Goal: Contribute content: Contribute content

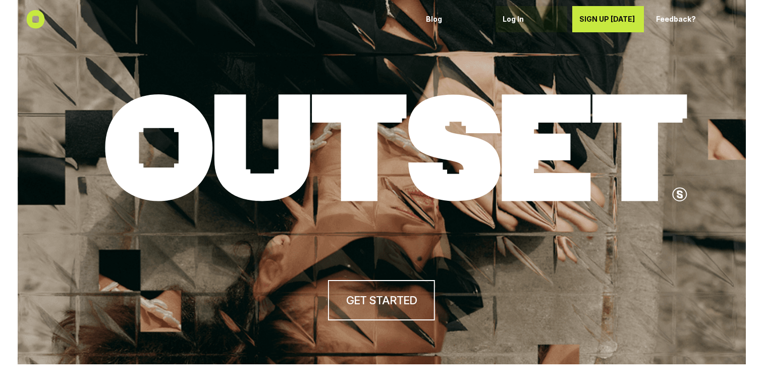
click at [506, 20] on p "Log In" at bounding box center [532, 19] width 58 height 9
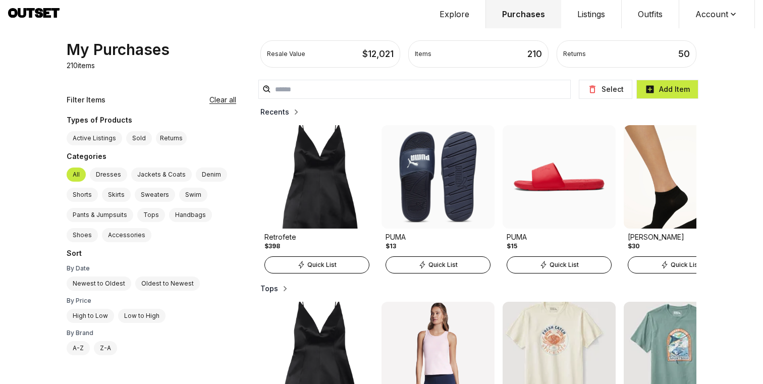
click at [647, 21] on button "Outfits" at bounding box center [651, 14] width 58 height 28
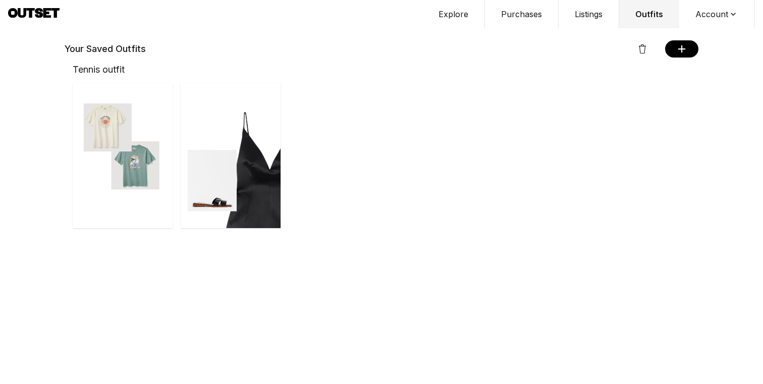
click at [240, 144] on img "button" at bounding box center [231, 155] width 100 height 145
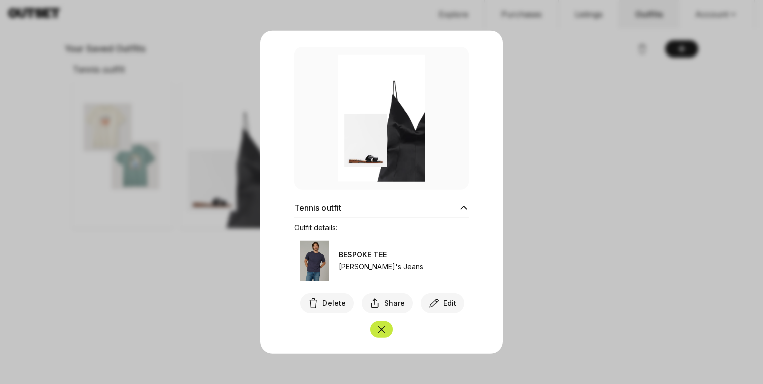
click at [337, 302] on span "Delete" at bounding box center [333, 303] width 23 height 10
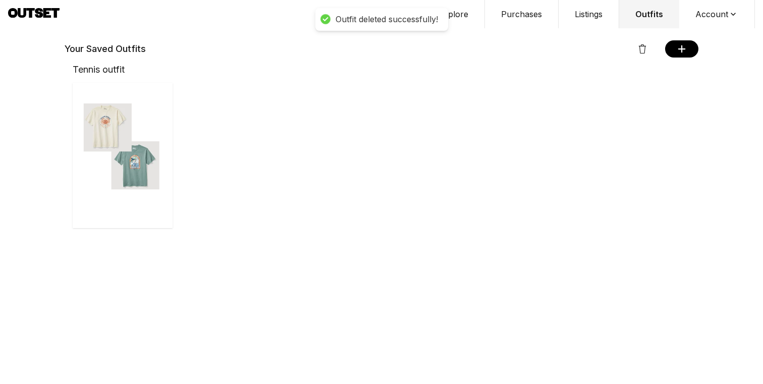
click at [156, 218] on img "button" at bounding box center [123, 155] width 100 height 145
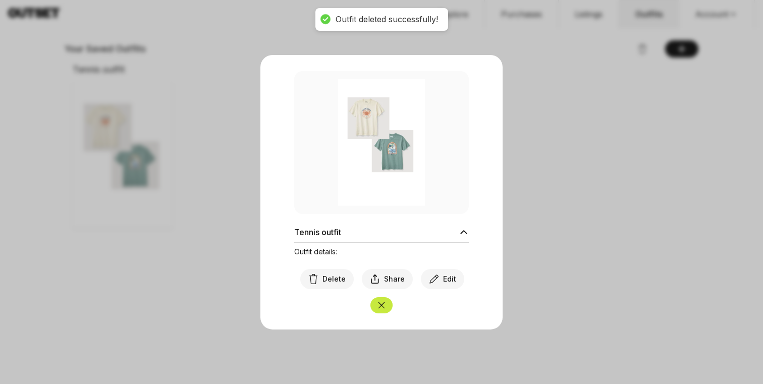
click at [324, 275] on span "Delete" at bounding box center [333, 279] width 23 height 10
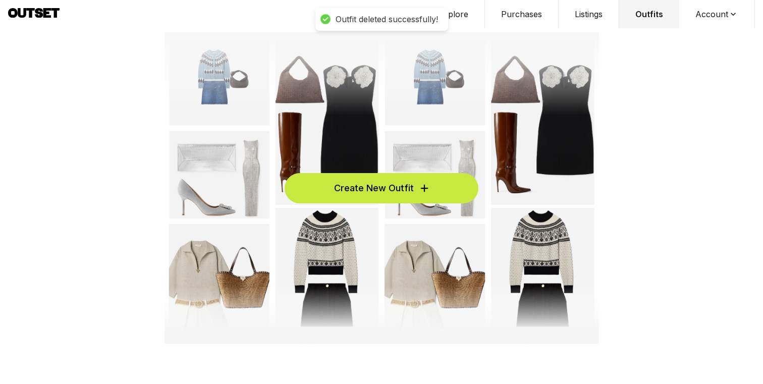
click at [344, 189] on span "Create New Outfit" at bounding box center [374, 188] width 80 height 14
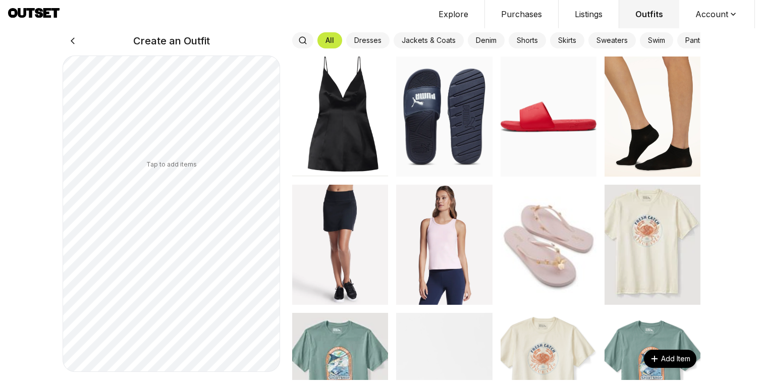
click at [356, 113] on img at bounding box center [340, 117] width 96 height 120
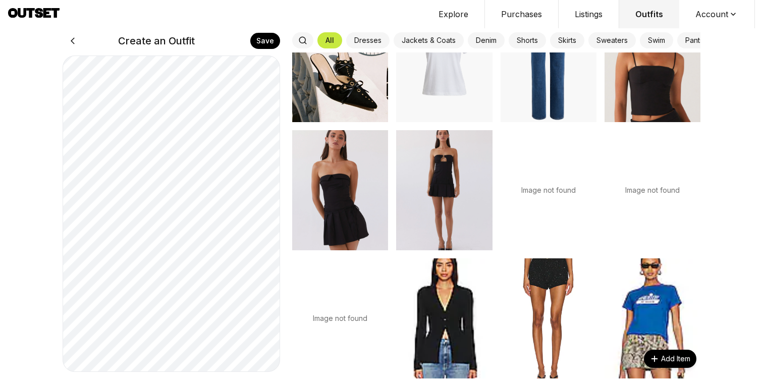
scroll to position [3887, 0]
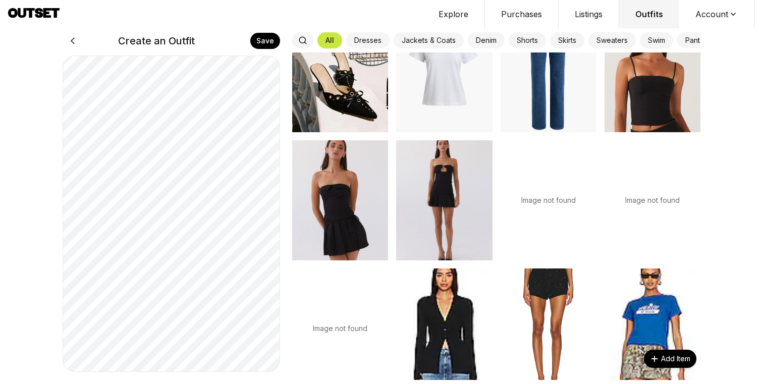
click at [370, 110] on img at bounding box center [340, 72] width 96 height 120
click at [273, 35] on button "Save" at bounding box center [265, 41] width 30 height 16
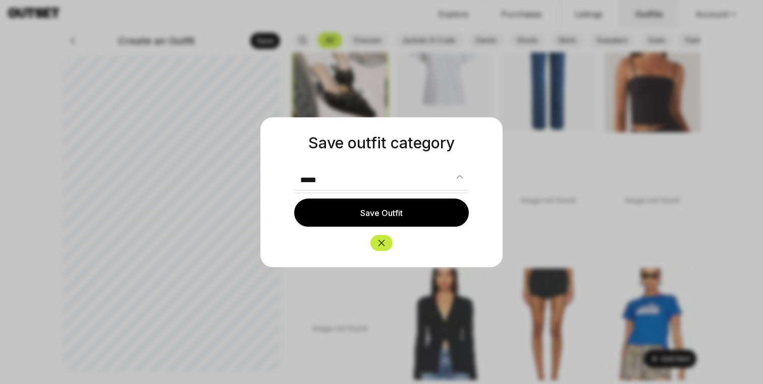
type input "*****"
click at [365, 205] on button "Save Outfit" at bounding box center [381, 212] width 175 height 28
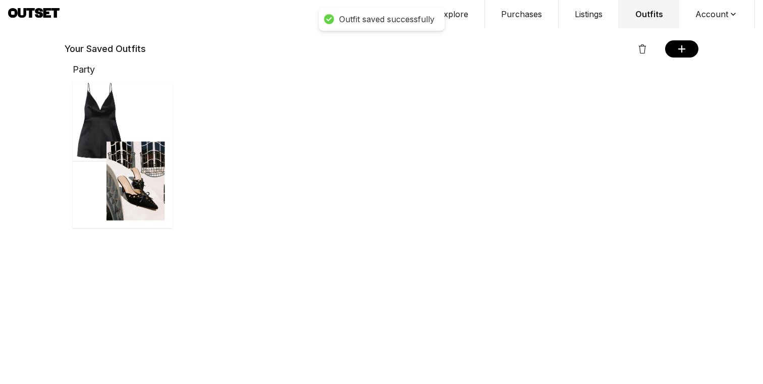
click at [110, 192] on img "button" at bounding box center [123, 155] width 100 height 145
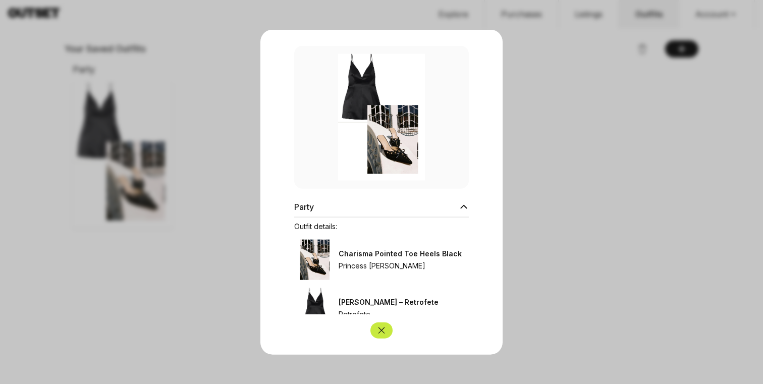
click at [378, 333] on icon "Close" at bounding box center [381, 330] width 10 height 10
